Goal: Task Accomplishment & Management: Manage account settings

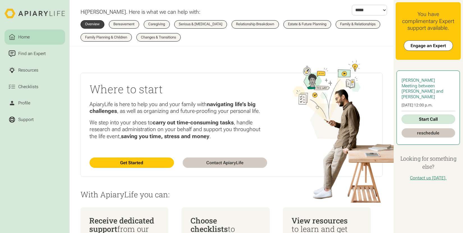
click at [426, 120] on link "Start Call" at bounding box center [428, 118] width 54 height 9
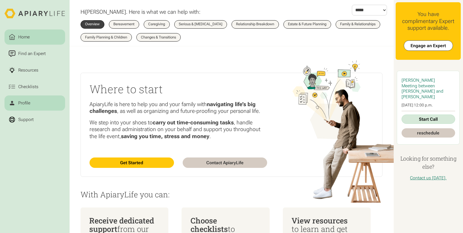
click at [33, 103] on link "Profile" at bounding box center [34, 102] width 61 height 15
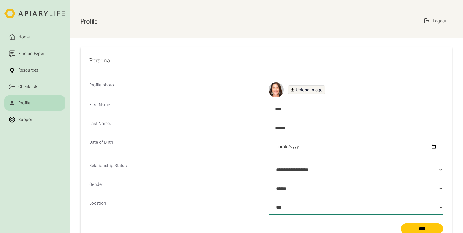
select select "***"
select select "Profile Form"
